Goal: Task Accomplishment & Management: Use online tool/utility

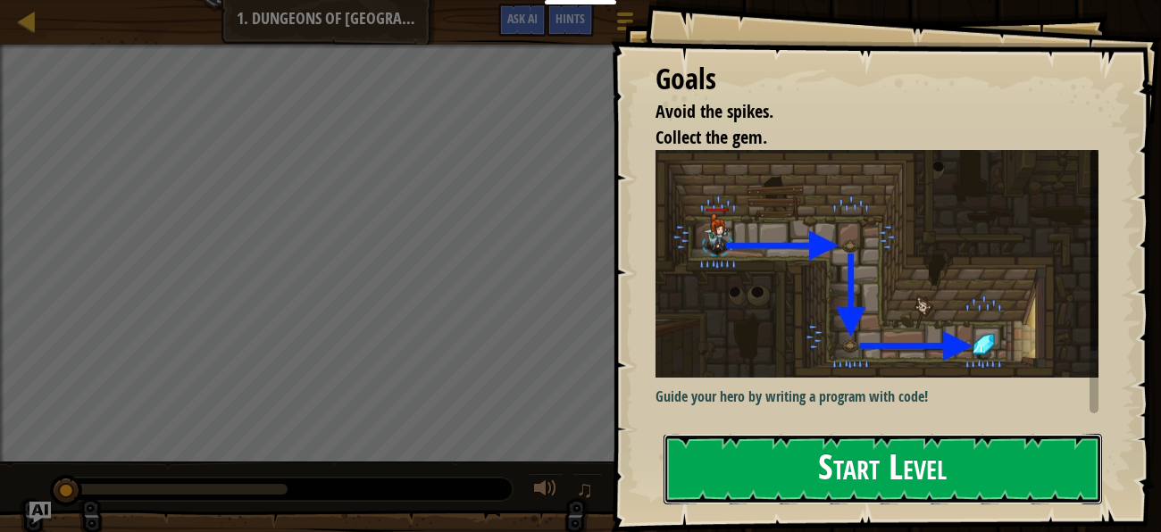
click at [908, 479] on button "Start Level" at bounding box center [882, 469] width 438 height 71
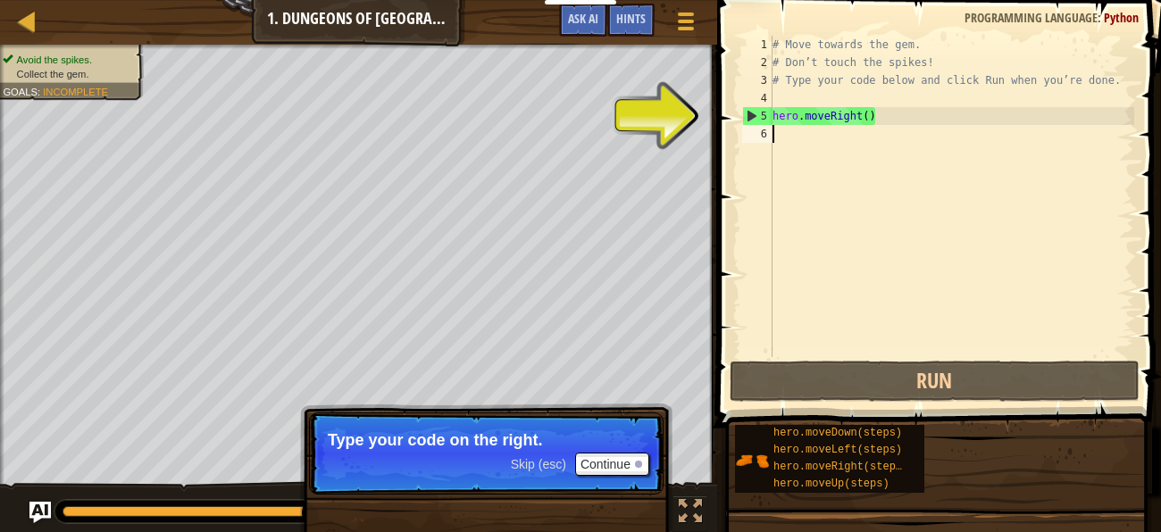
click at [759, 110] on div "5" at bounding box center [757, 116] width 29 height 18
click at [753, 114] on div "5" at bounding box center [757, 116] width 29 height 18
type textarea "hero.moveRight()"
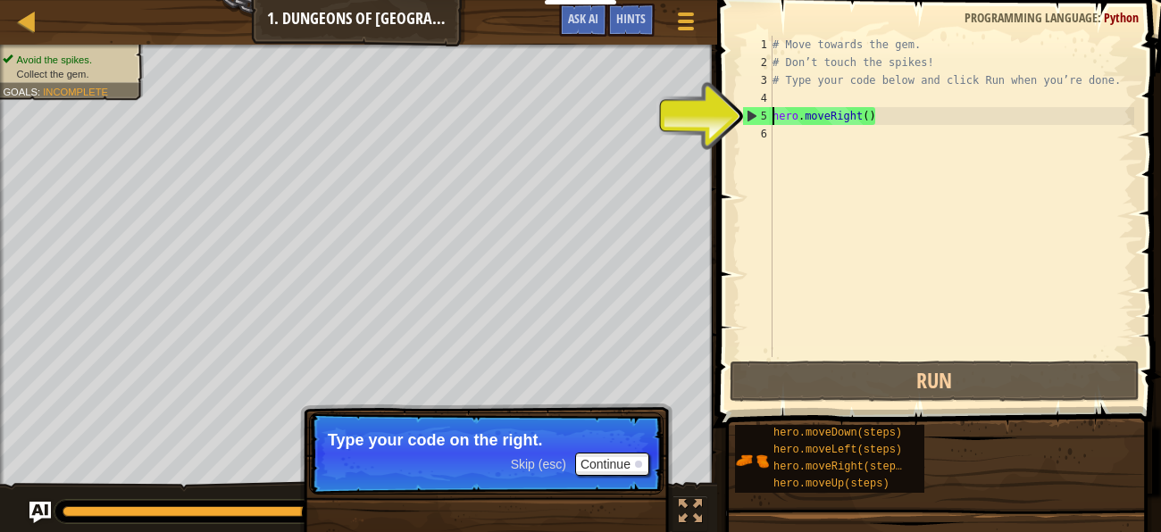
click at [753, 114] on div "5" at bounding box center [757, 116] width 29 height 18
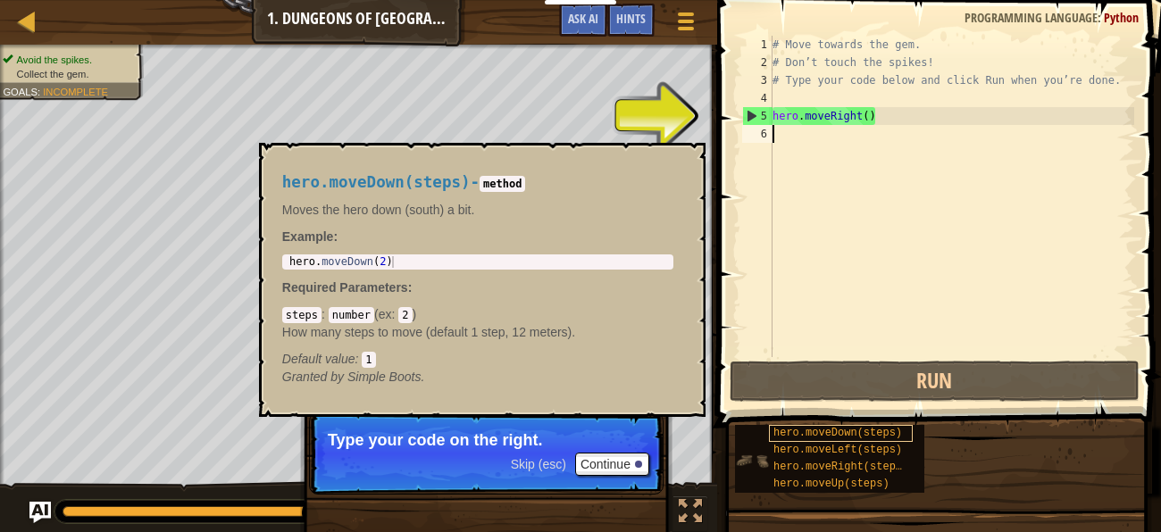
click at [839, 434] on span "hero.moveDown(steps)" at bounding box center [837, 433] width 129 height 13
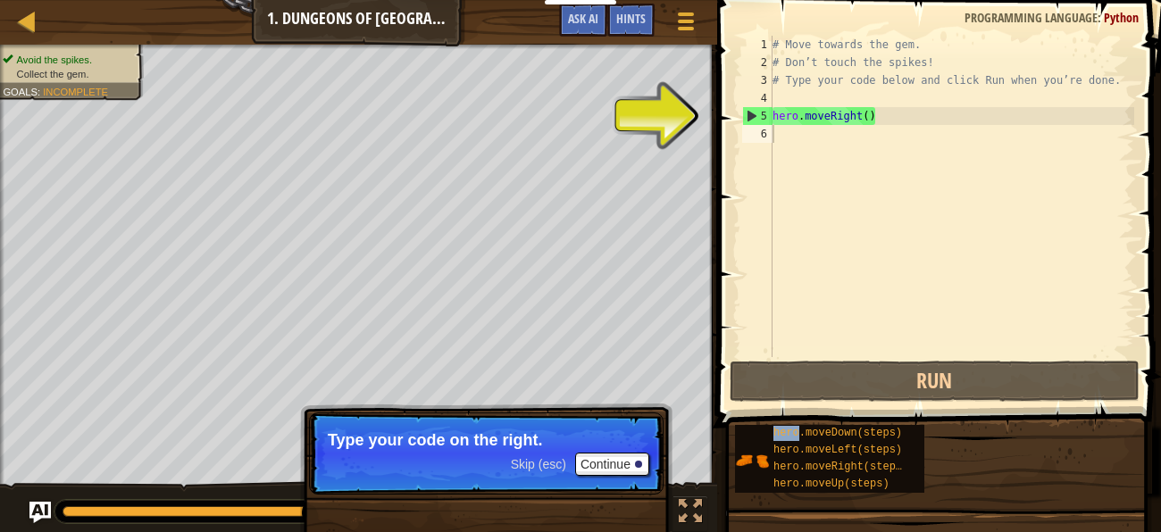
drag, startPoint x: 839, startPoint y: 434, endPoint x: 849, endPoint y: 187, distance: 247.6
click at [849, 187] on div "Fill in solution Hints 1 2 3 4 5 6 # Move towards the gem. # Don’t touch the sp…" at bounding box center [936, 261] width 449 height 523
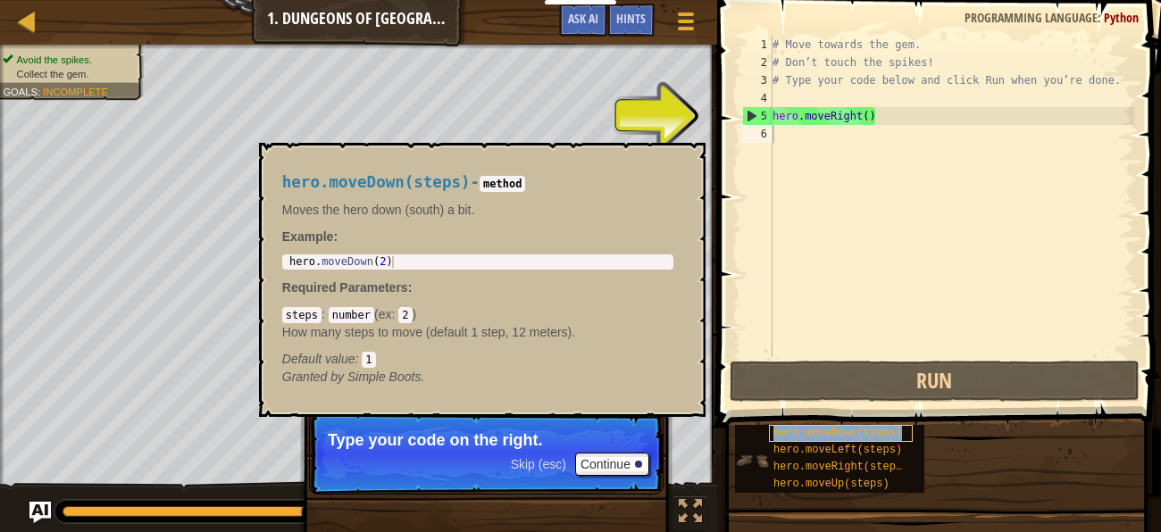
click at [839, 436] on span "hero.moveDown(steps)" at bounding box center [837, 433] width 129 height 13
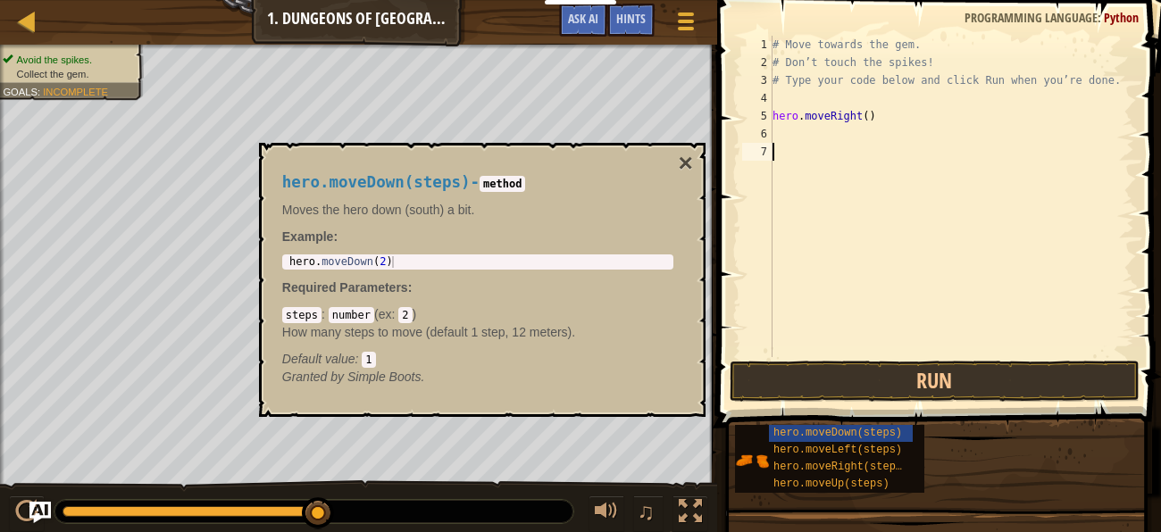
click at [803, 233] on div "# Move towards the gem. # Don’t touch the spikes! # Type your code below and cl…" at bounding box center [951, 214] width 365 height 357
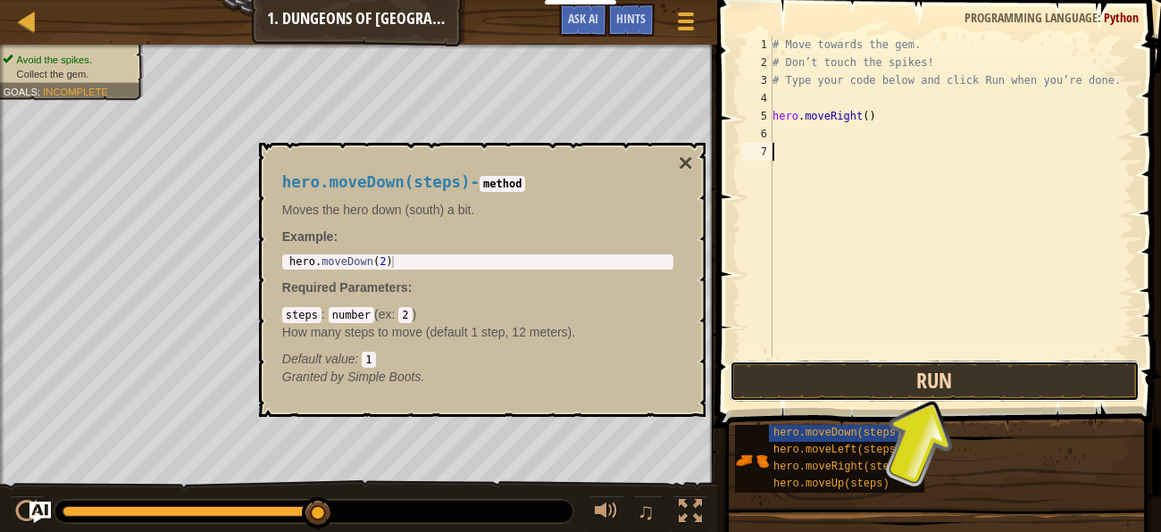
click at [972, 378] on button "Run" at bounding box center [935, 381] width 410 height 41
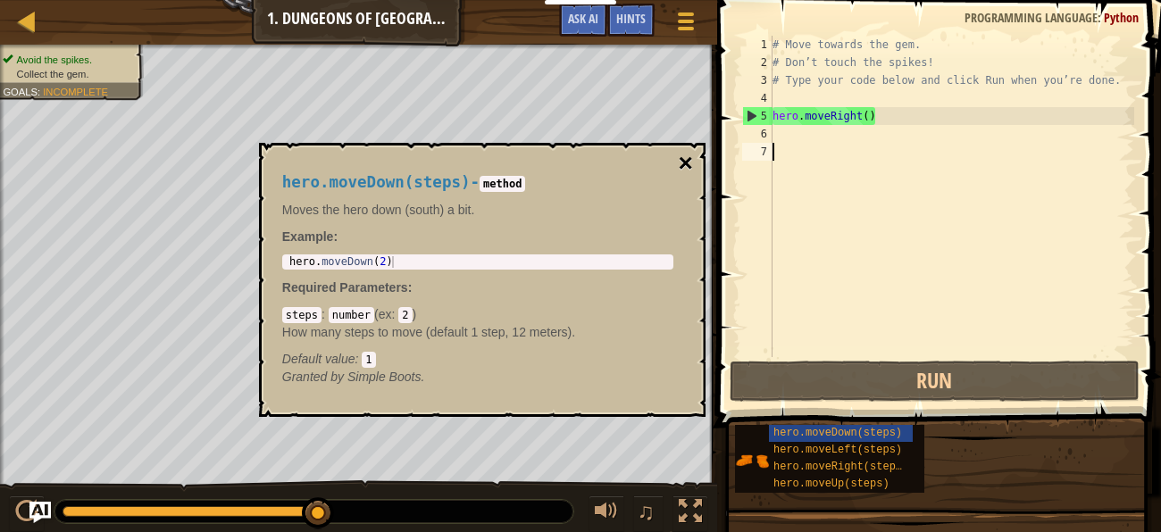
click at [687, 160] on button "×" at bounding box center [685, 163] width 14 height 25
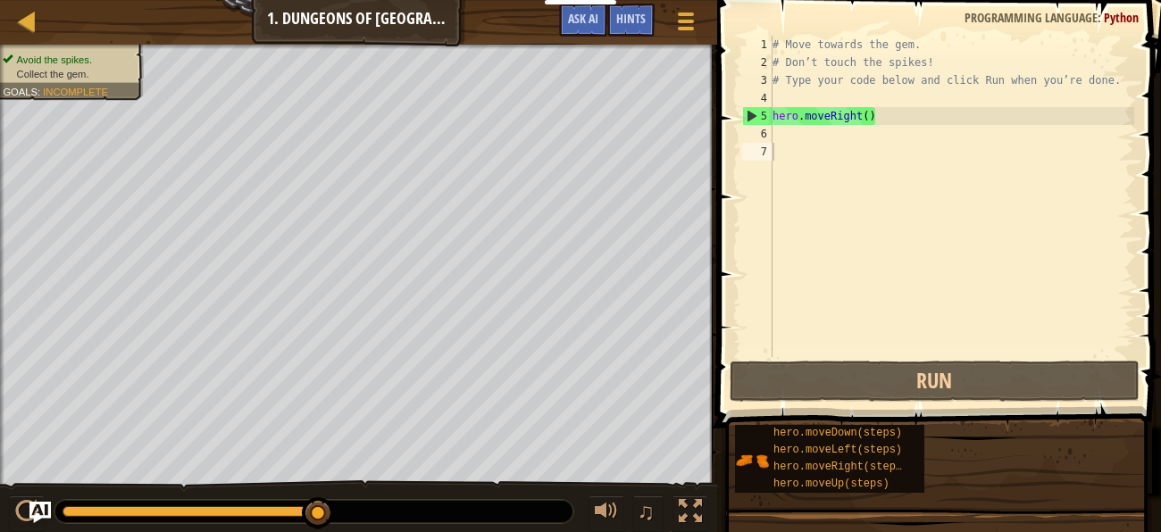
click at [790, 134] on div "# Move towards the gem. # Don’t touch the spikes! # Type your code below and cl…" at bounding box center [951, 214] width 365 height 357
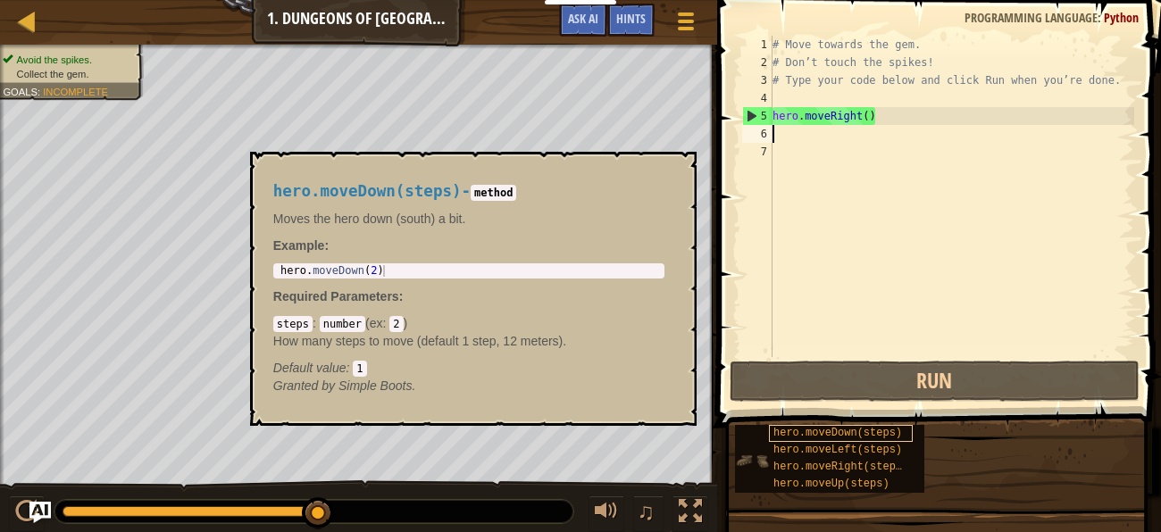
click at [864, 433] on span "hero.moveDown(steps)" at bounding box center [837, 433] width 129 height 13
click at [374, 267] on div "hero . moveDown ( 2 )" at bounding box center [469, 282] width 385 height 35
type textarea "hero.moveDown(2)"
click at [426, 276] on div "hero.moveDown(2) 1 hero . moveDown ( 2 ) הההההההההההההההההההההההההההההההההההההה…" at bounding box center [468, 270] width 391 height 15
click at [800, 116] on div "# Move towards the gem. # Don’t touch the spikes! # Type your code below and cl…" at bounding box center [951, 214] width 365 height 357
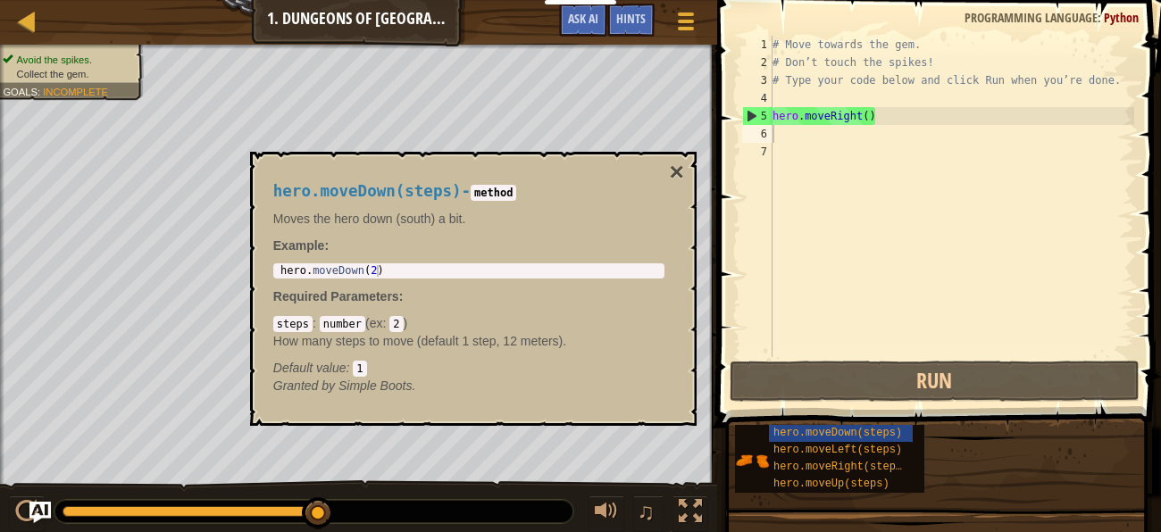
type textarea "hero.moveRight()"
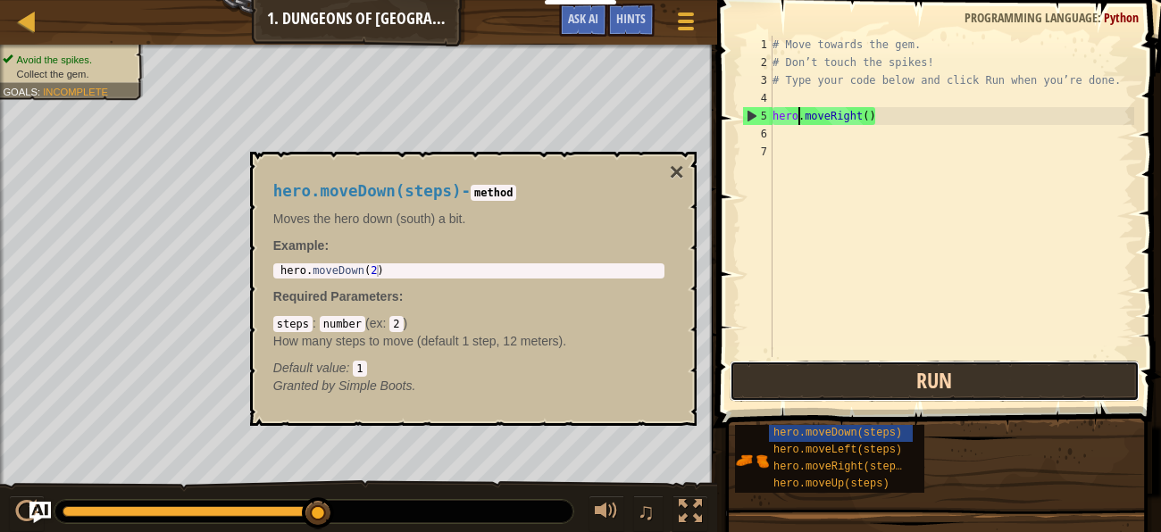
click at [932, 382] on button "Run" at bounding box center [935, 381] width 410 height 41
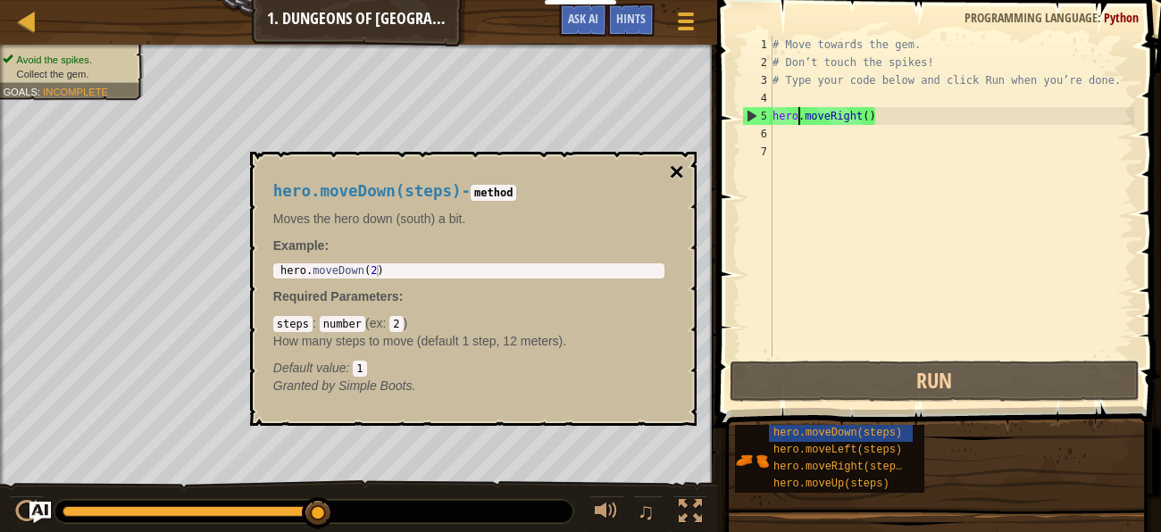
click at [669, 168] on button "×" at bounding box center [676, 172] width 14 height 25
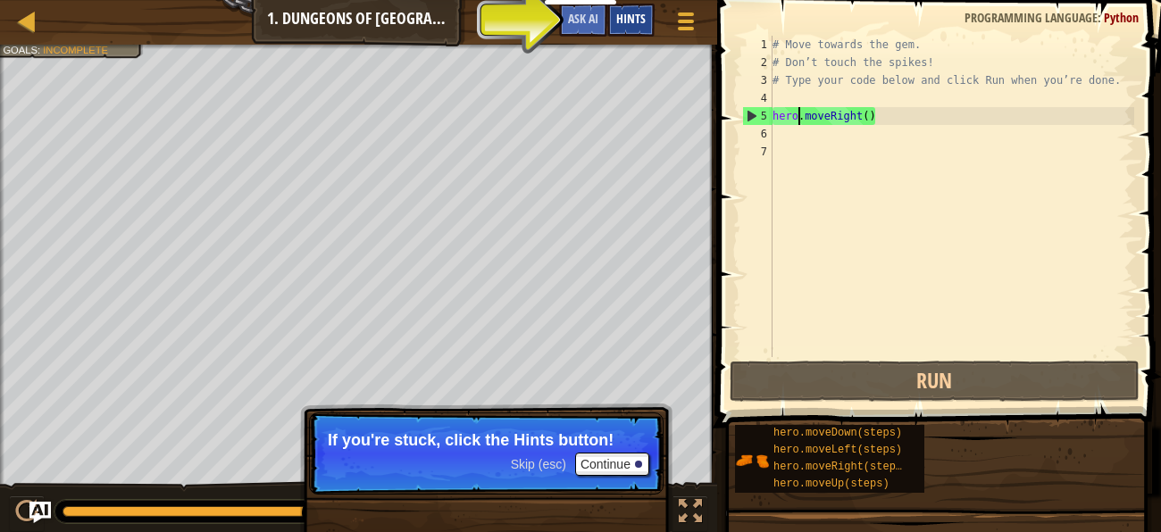
click at [625, 19] on span "Hints" at bounding box center [630, 18] width 29 height 17
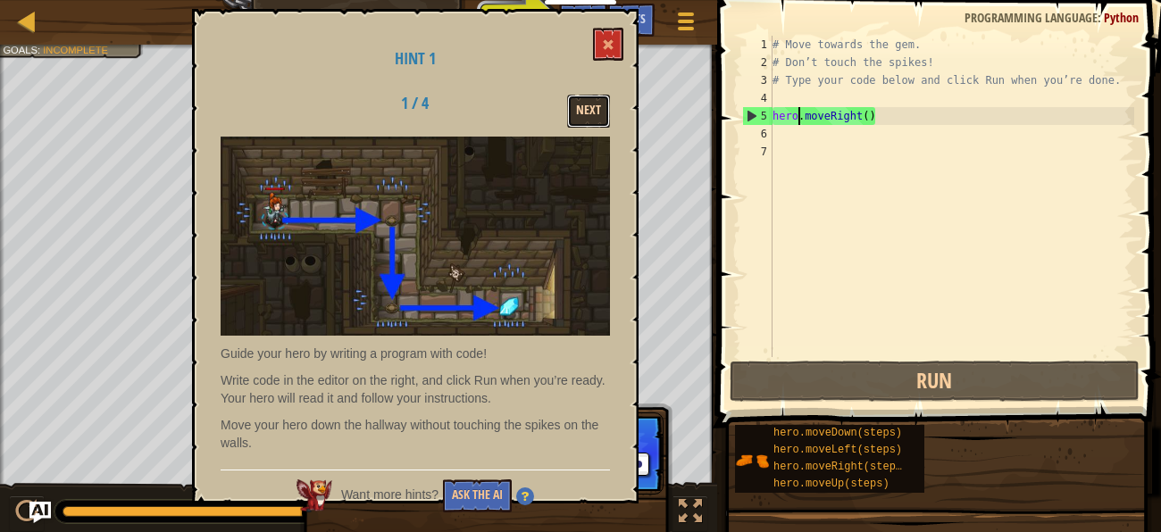
click at [585, 107] on button "Next" at bounding box center [588, 111] width 43 height 33
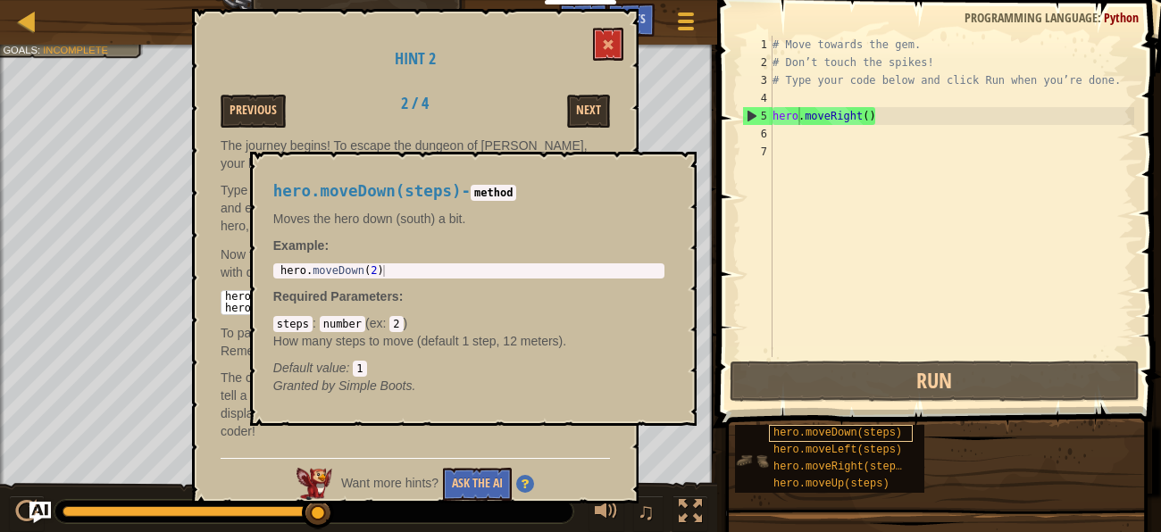
click at [847, 437] on span "hero.moveDown(steps)" at bounding box center [837, 433] width 129 height 13
type textarea "hero.moveDown(2)"
drag, startPoint x: 389, startPoint y: 264, endPoint x: 252, endPoint y: 248, distance: 138.5
click at [252, 248] on div "hero.moveDown(steps) - method Moves the hero down (south) a bit. Example : hero…" at bounding box center [473, 289] width 446 height 274
click at [680, 176] on button "×" at bounding box center [676, 172] width 14 height 25
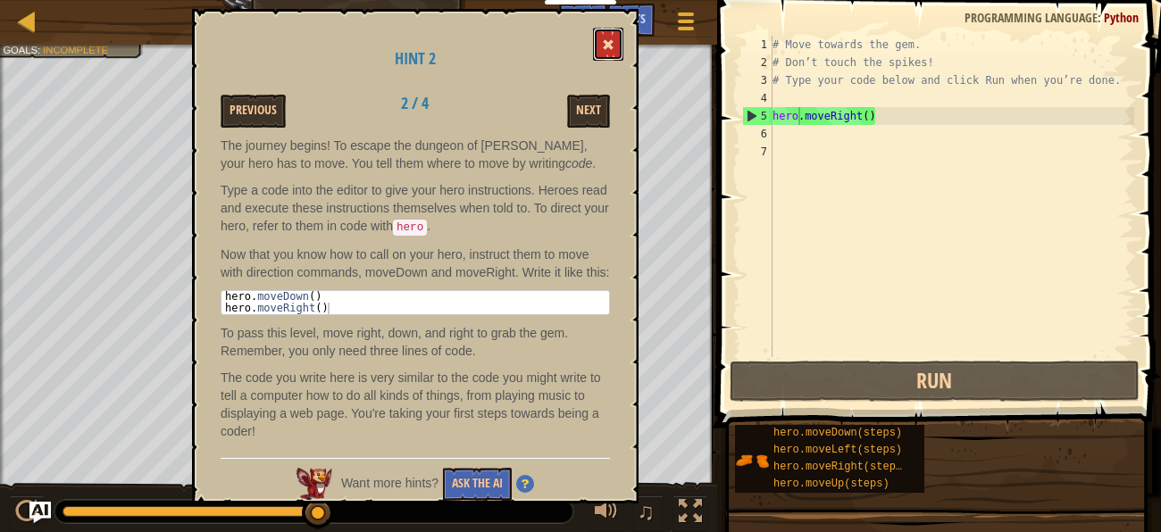
click at [615, 38] on button at bounding box center [608, 44] width 30 height 33
